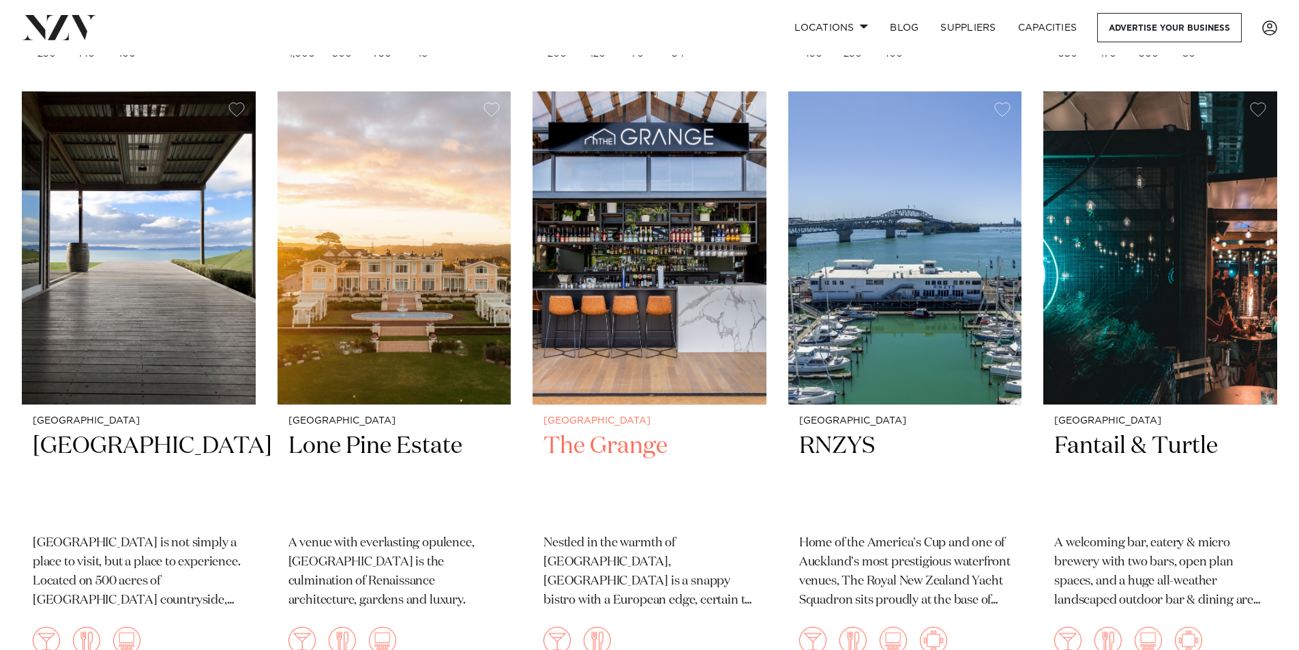
scroll to position [2455, 0]
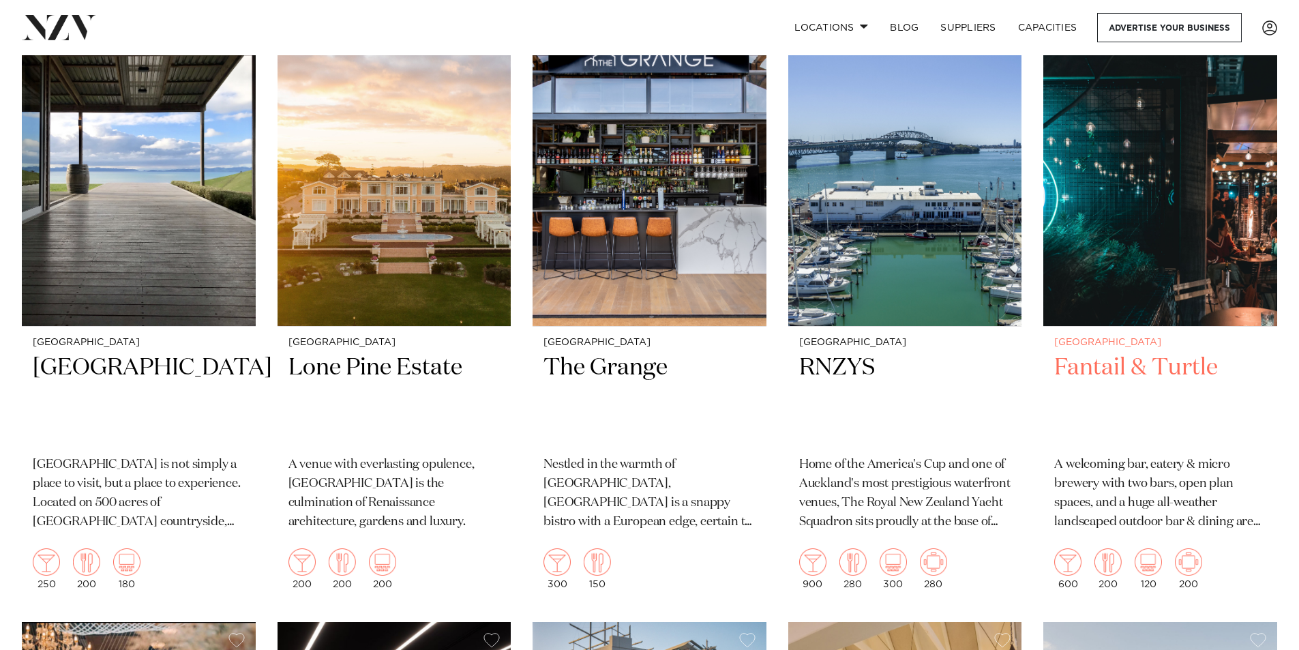
click at [1114, 353] on h2 "Fantail & Turtle" at bounding box center [1160, 399] width 212 height 92
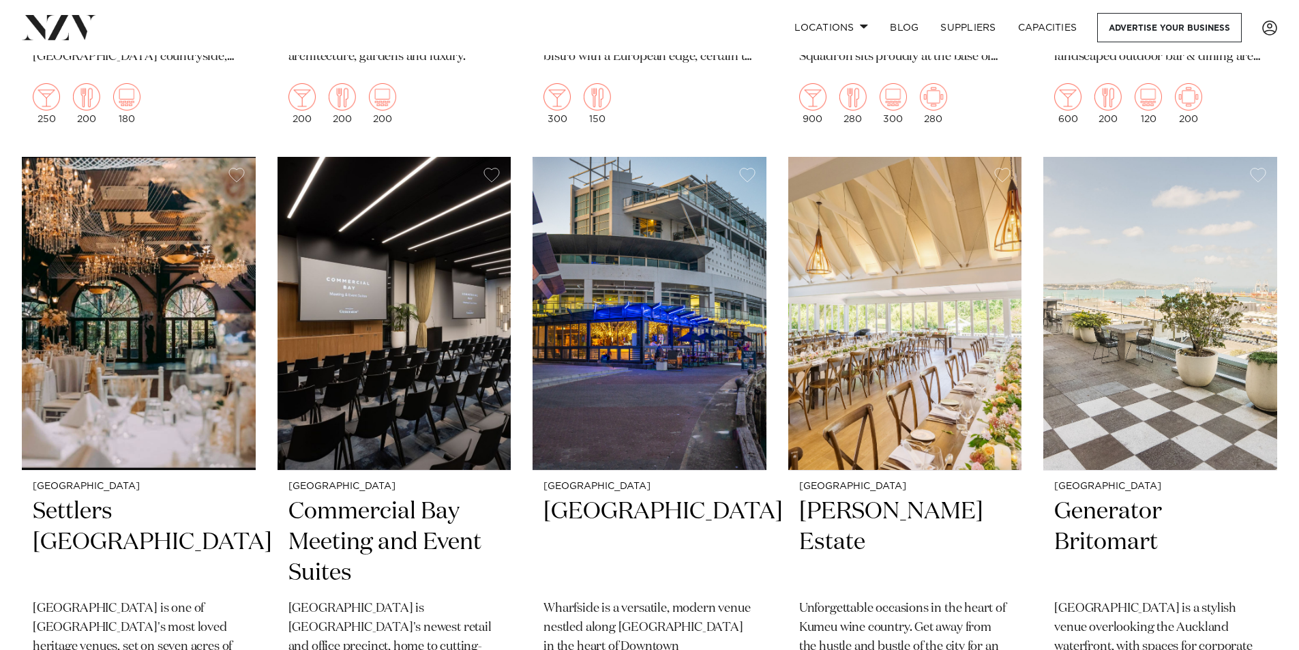
scroll to position [2924, 0]
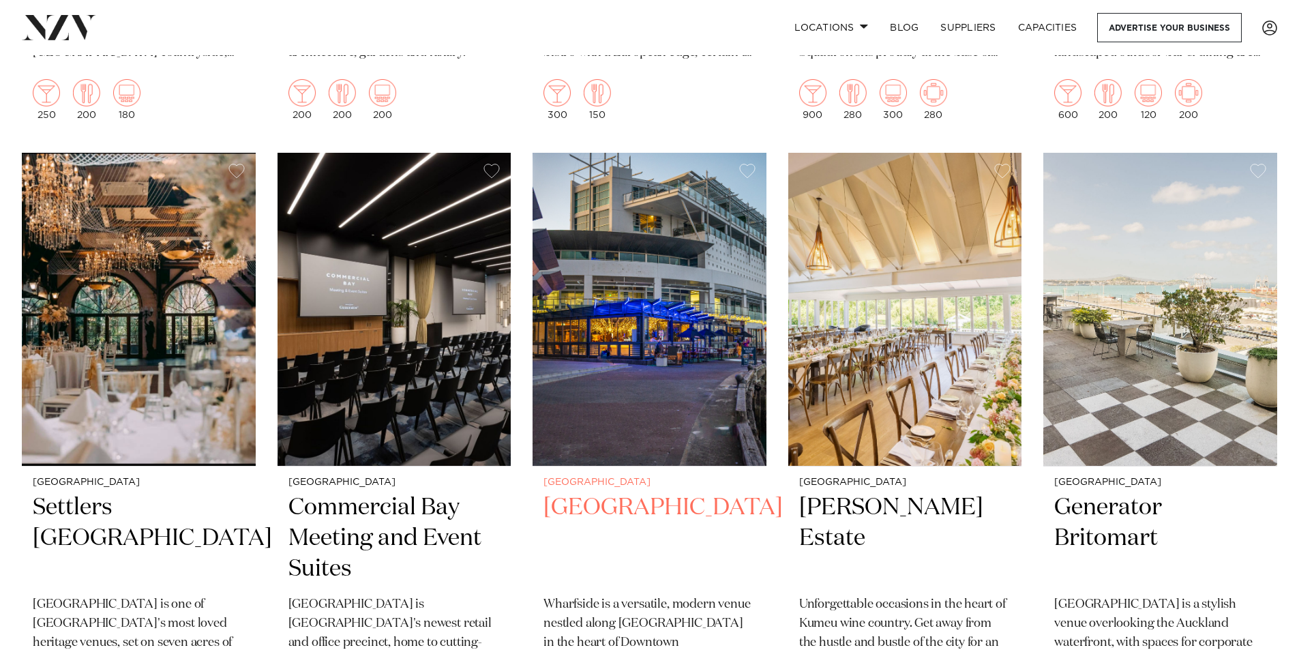
click at [595, 492] on h2 "Wharfside Event Centre" at bounding box center [649, 538] width 212 height 92
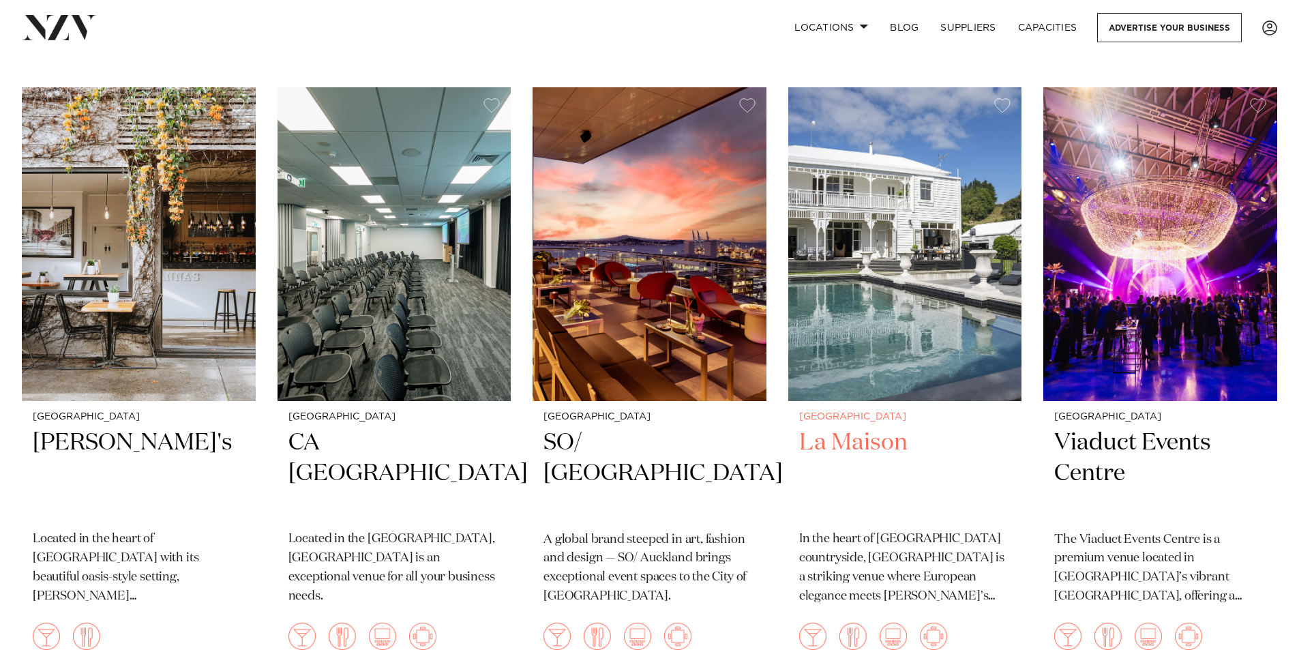
scroll to position [4822, 0]
